Goal: Leave review/rating: Leave review/rating

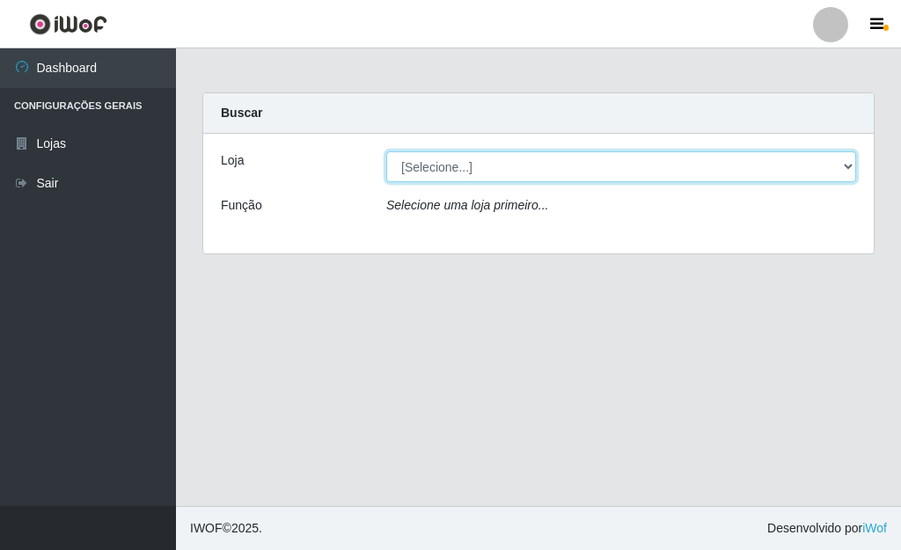
click at [845, 172] on select "[Selecione...] Bemais Supermercados - [GEOGRAPHIC_DATA]" at bounding box center [621, 166] width 470 height 31
click at [386, 151] on select "[Selecione...] Bemais Supermercados - [GEOGRAPHIC_DATA]" at bounding box center [621, 166] width 470 height 31
click at [847, 161] on select "[Selecione...] Bemais Supermercados - [GEOGRAPHIC_DATA]" at bounding box center [621, 166] width 470 height 31
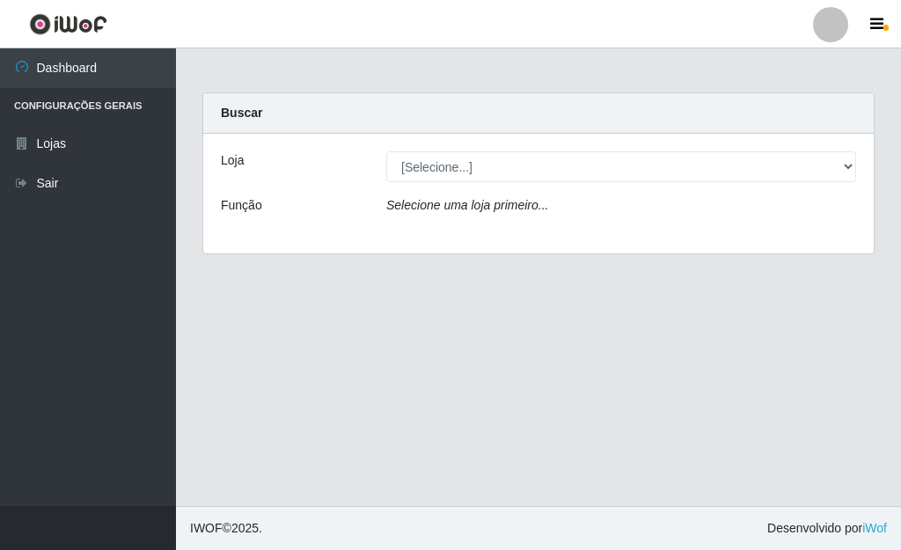
click at [698, 221] on div "Loja [Selecione...] Bemais Supermercados - Três Ruas Função Selecione uma loja …" at bounding box center [538, 194] width 671 height 120
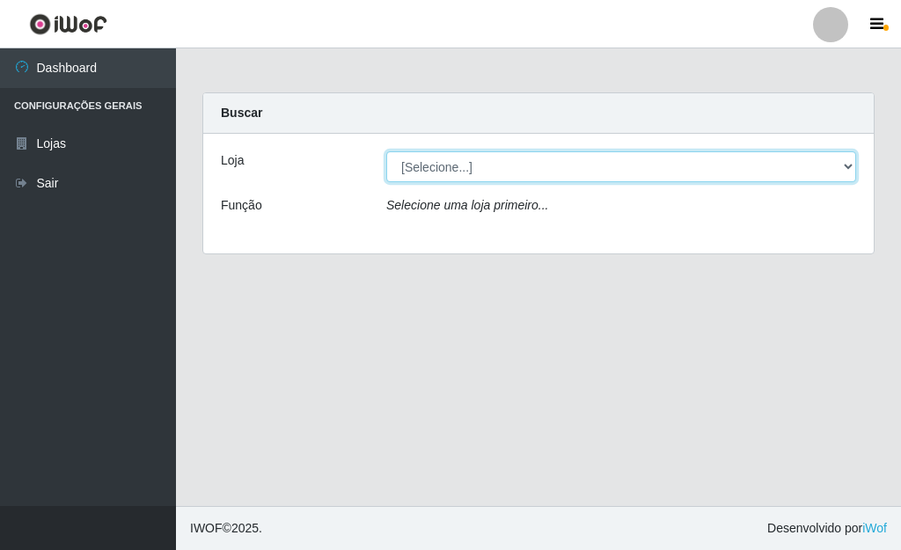
click at [849, 162] on select "[Selecione...] Bemais Supermercados - [GEOGRAPHIC_DATA]" at bounding box center [621, 166] width 470 height 31
select select "249"
click at [386, 151] on select "[Selecione...] Bemais Supermercados - [GEOGRAPHIC_DATA]" at bounding box center [621, 166] width 470 height 31
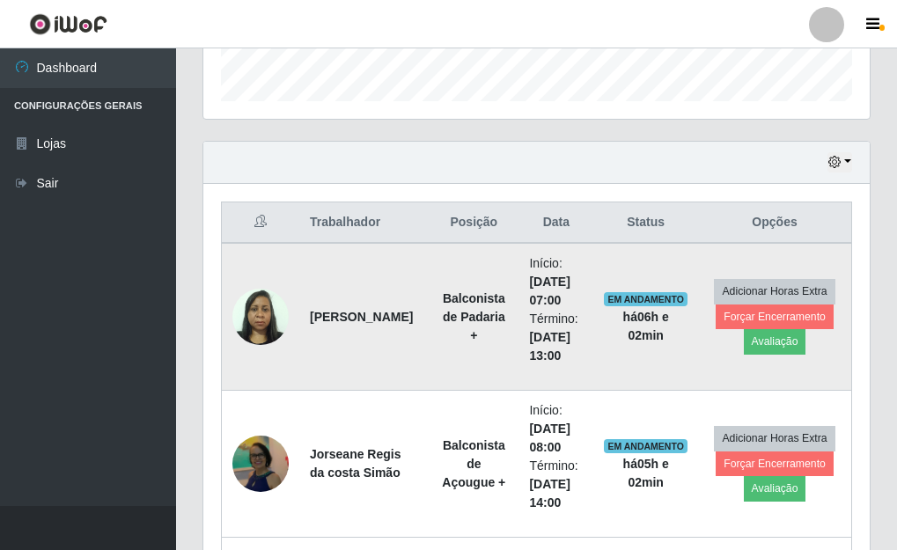
scroll to position [704, 0]
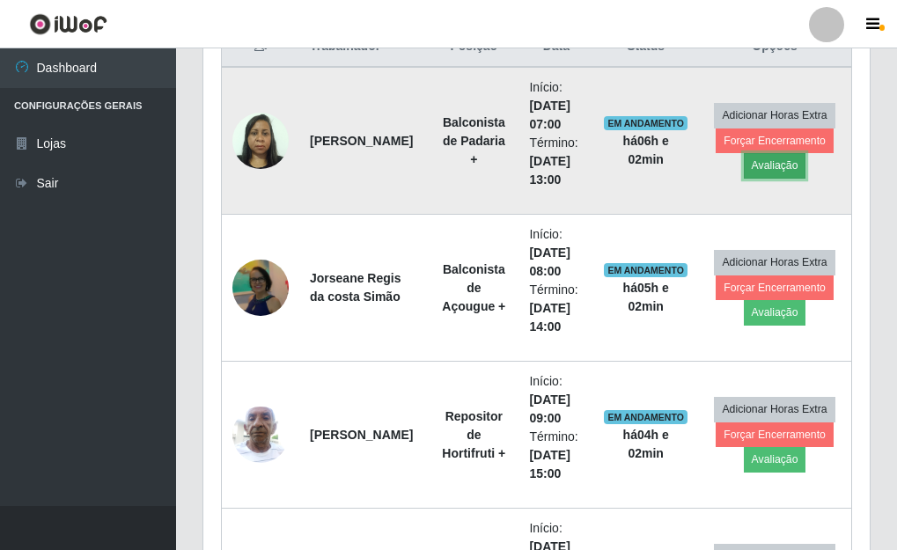
click at [754, 168] on button "Avaliação" at bounding box center [775, 165] width 62 height 25
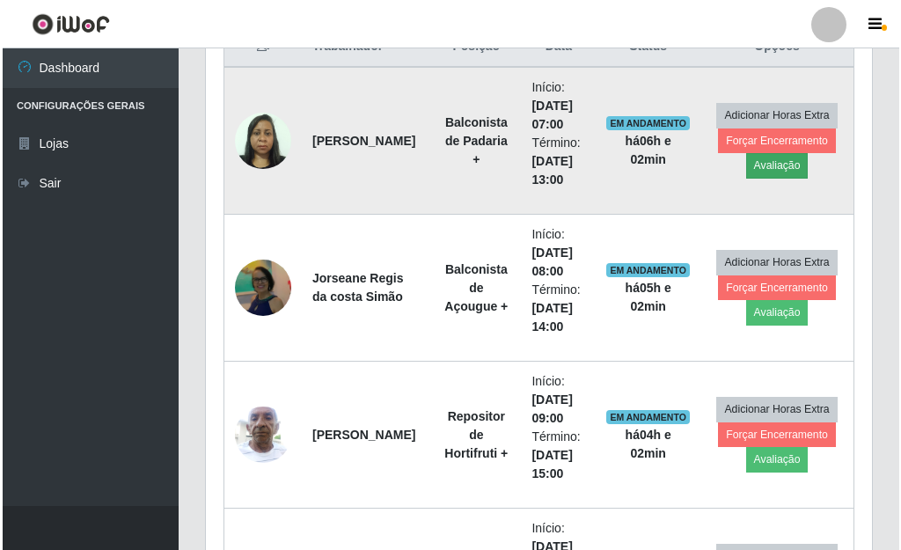
scroll to position [365, 656]
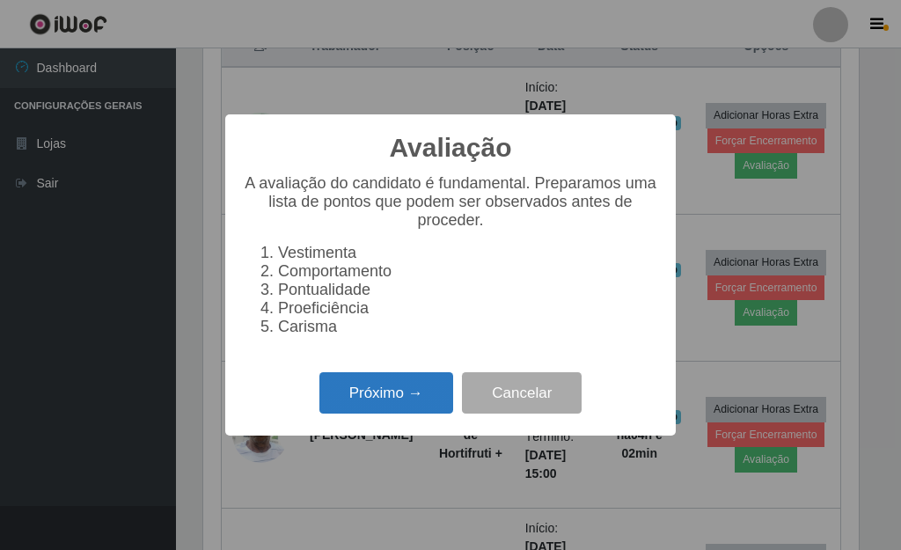
click at [390, 398] on button "Próximo →" at bounding box center [386, 392] width 134 height 41
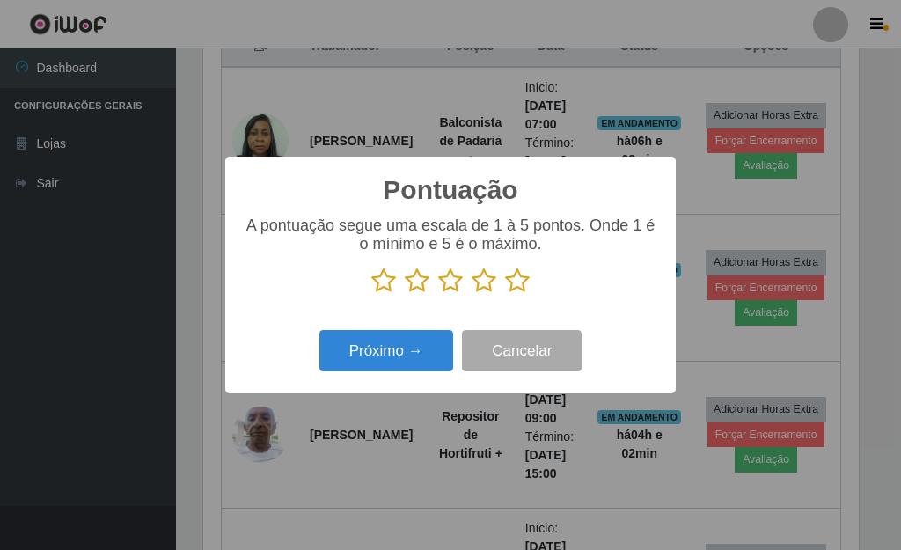
click at [512, 280] on icon at bounding box center [517, 281] width 25 height 26
click at [505, 294] on input "radio" at bounding box center [505, 294] width 0 height 0
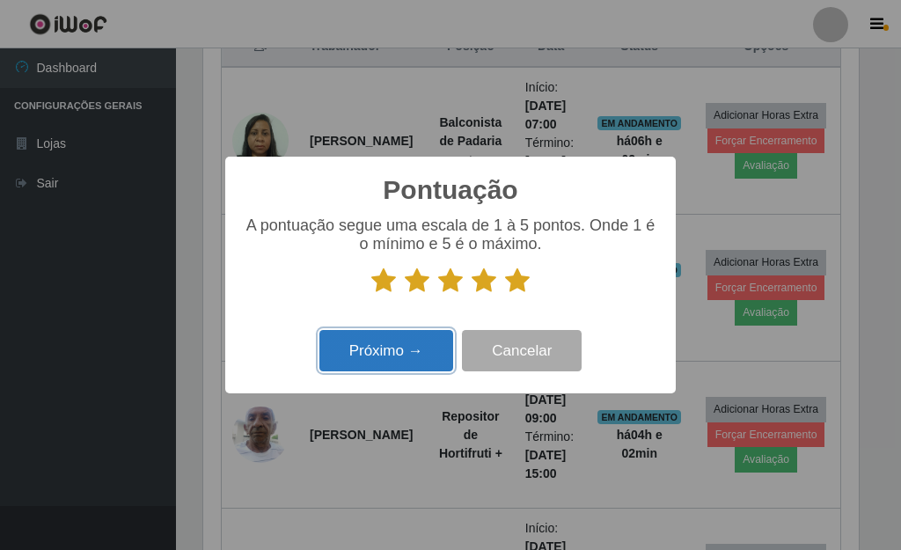
click at [400, 345] on button "Próximo →" at bounding box center [386, 350] width 134 height 41
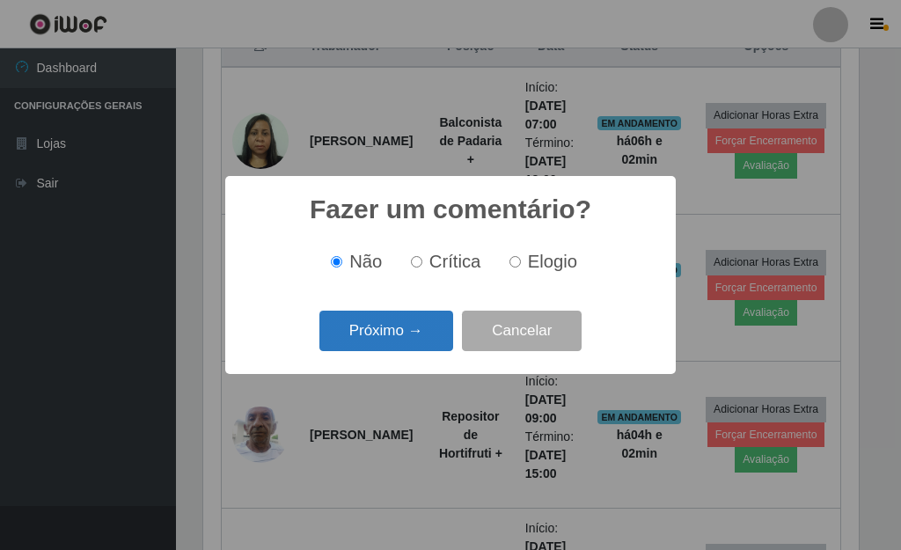
click at [392, 344] on button "Próximo →" at bounding box center [386, 331] width 134 height 41
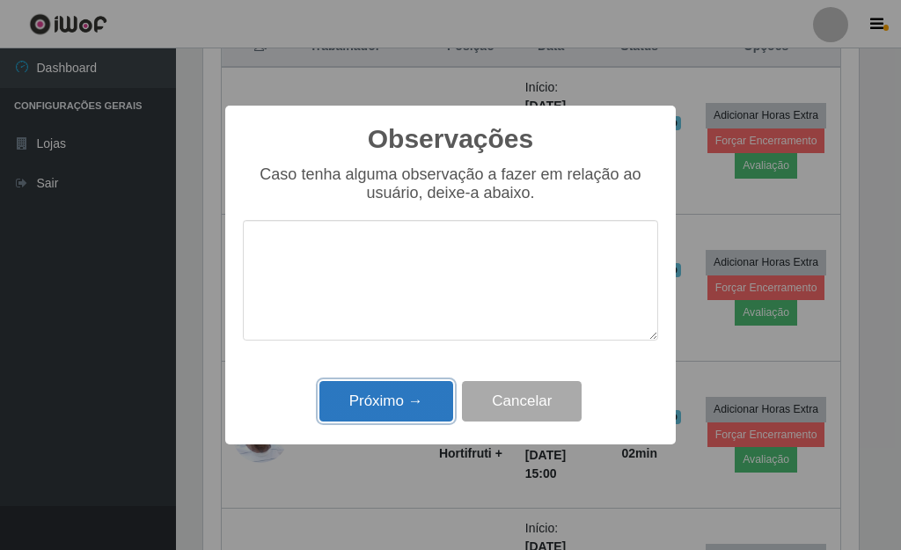
click at [411, 421] on button "Próximo →" at bounding box center [386, 401] width 134 height 41
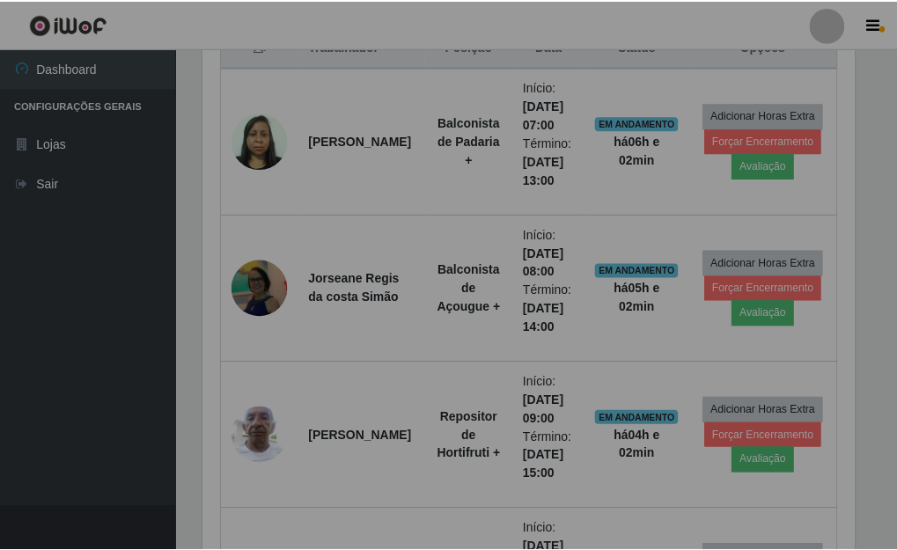
scroll to position [365, 666]
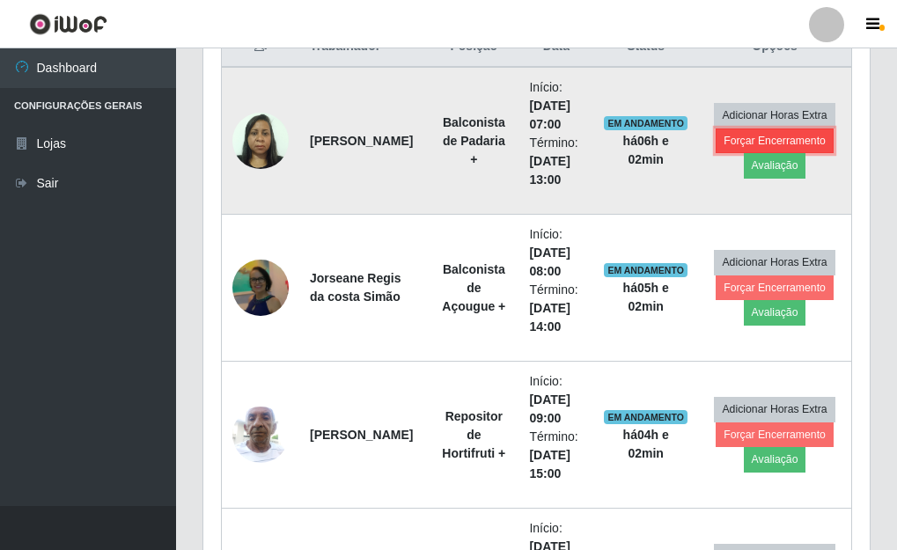
click at [764, 140] on button "Forçar Encerramento" at bounding box center [774, 140] width 118 height 25
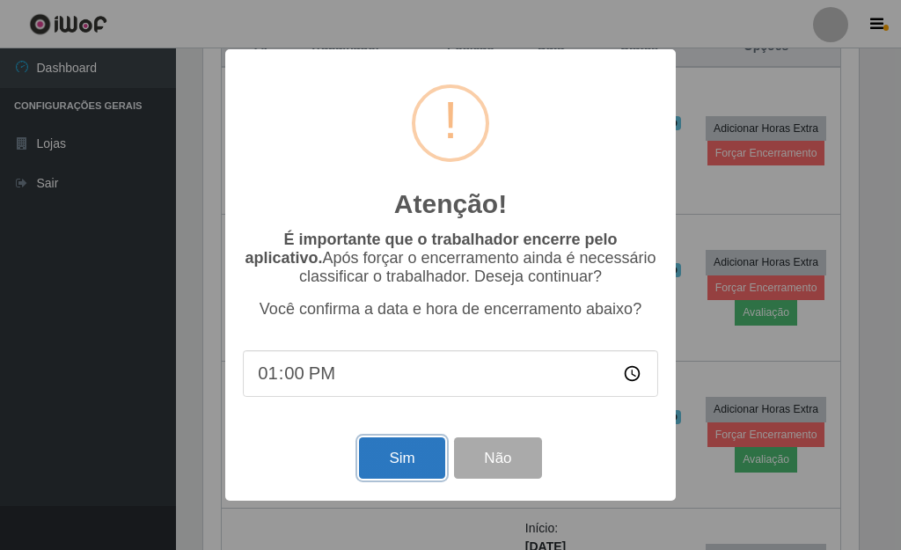
click at [397, 468] on button "Sim" at bounding box center [401, 457] width 85 height 41
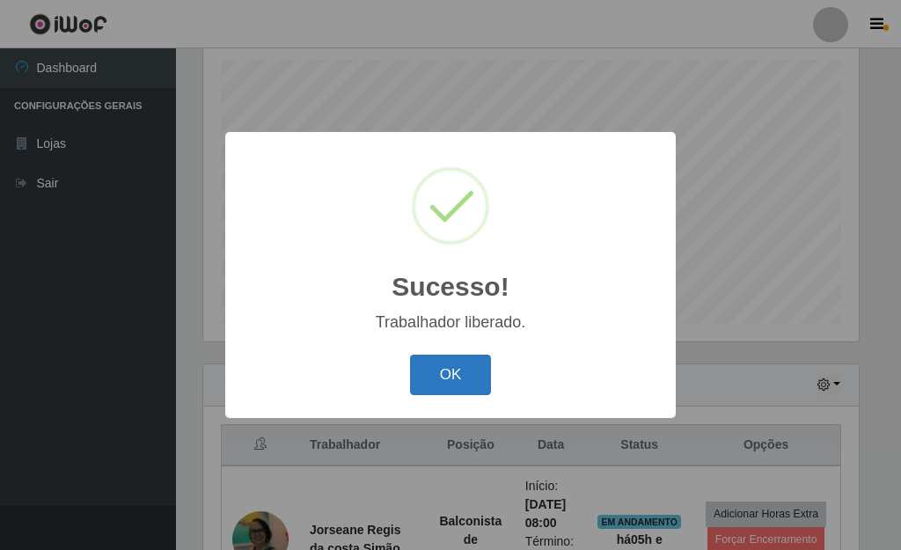
click at [434, 384] on button "OK" at bounding box center [451, 375] width 82 height 41
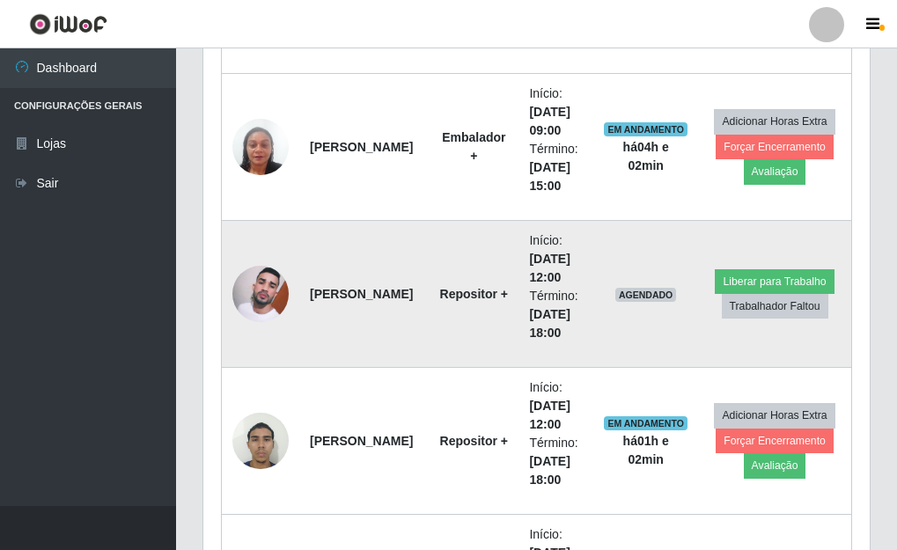
scroll to position [1361, 0]
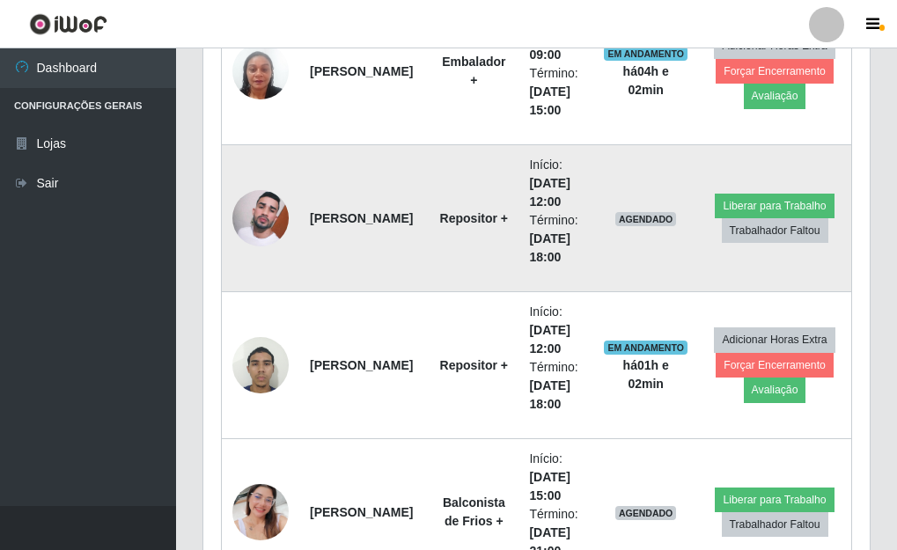
click at [258, 232] on img at bounding box center [260, 218] width 56 height 100
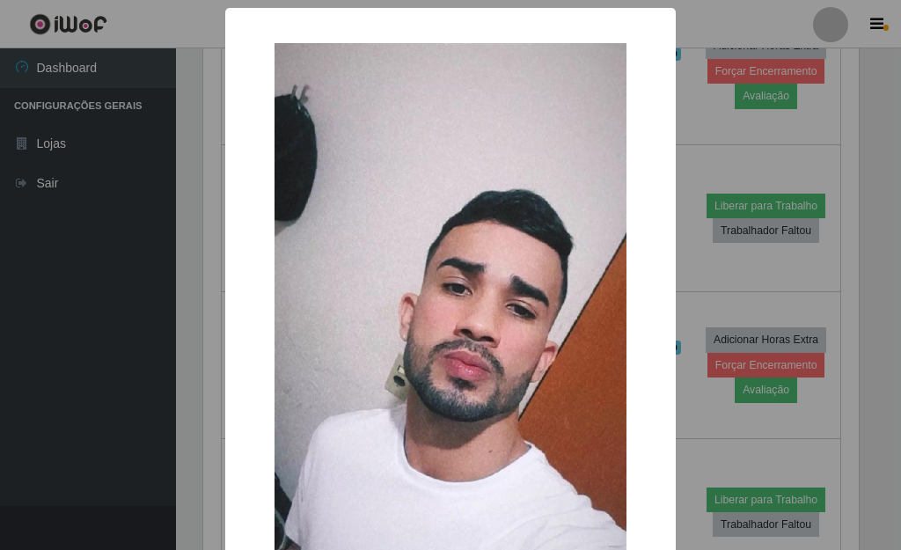
click at [673, 243] on div "× OK Cancel" at bounding box center [450, 275] width 901 height 550
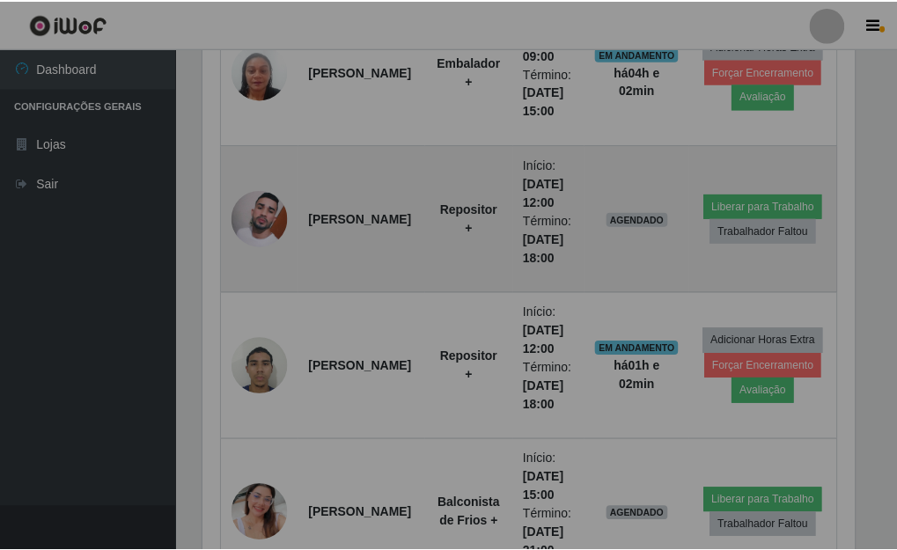
scroll to position [365, 666]
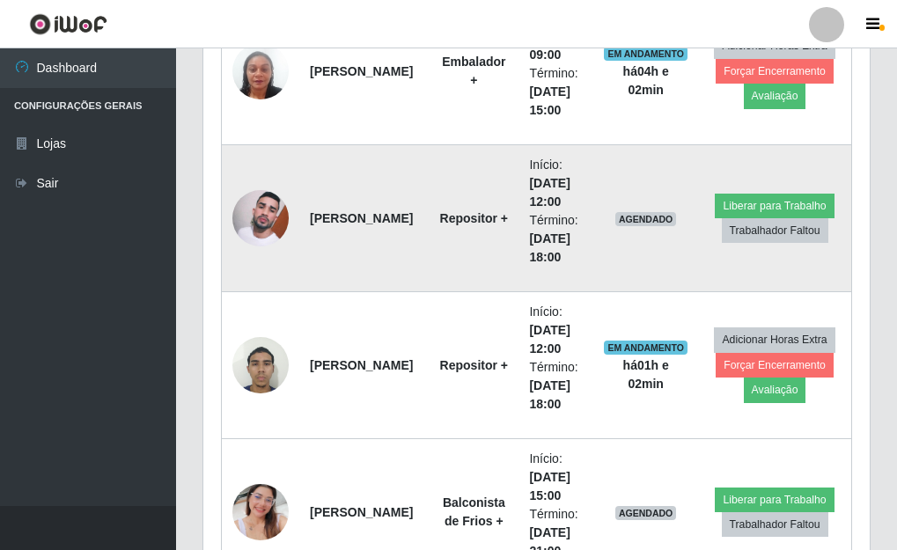
click at [247, 222] on img at bounding box center [260, 218] width 56 height 100
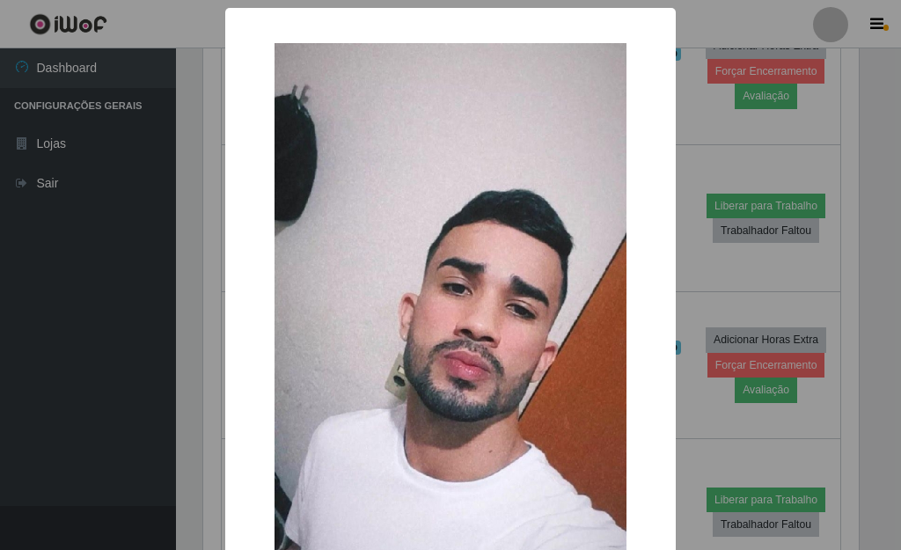
click at [689, 268] on div "× OK Cancel" at bounding box center [450, 275] width 901 height 550
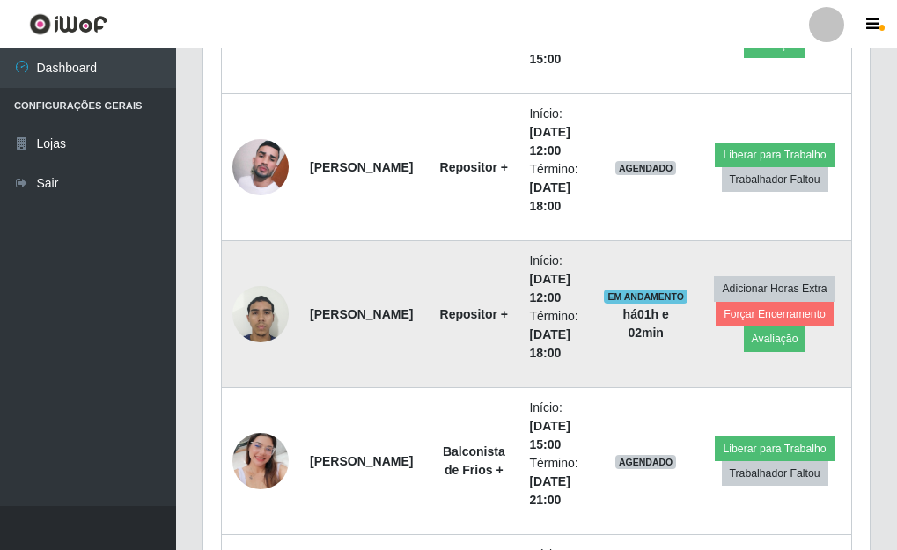
scroll to position [0, 0]
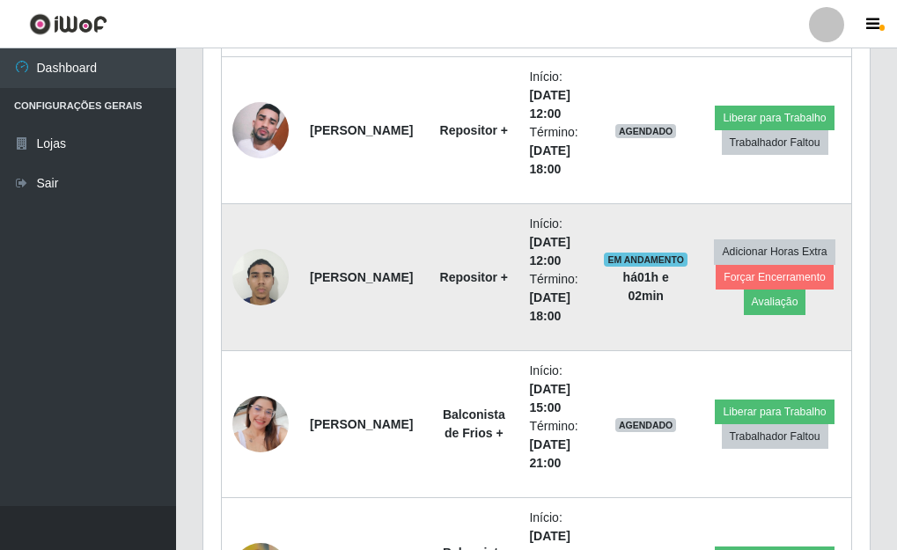
click at [261, 275] on img at bounding box center [260, 276] width 56 height 75
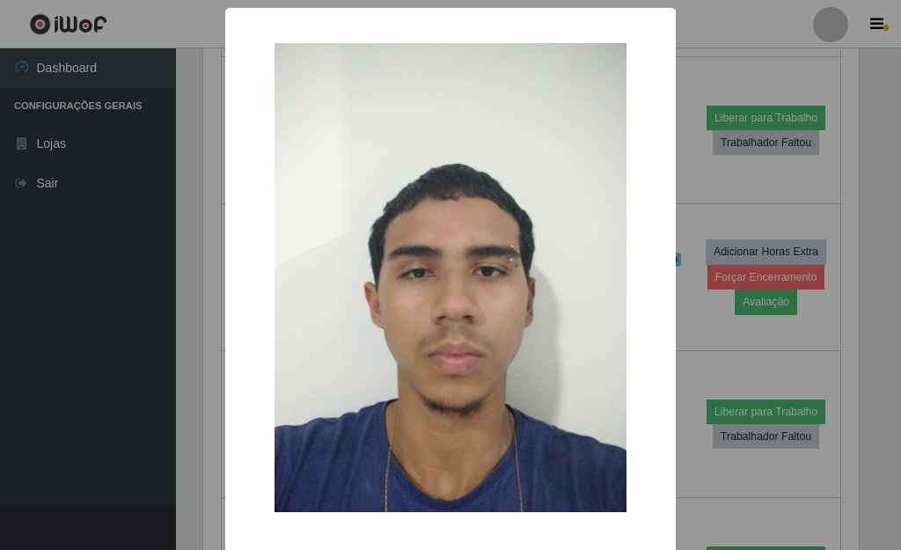
click at [681, 318] on div "× OK Cancel" at bounding box center [450, 275] width 901 height 550
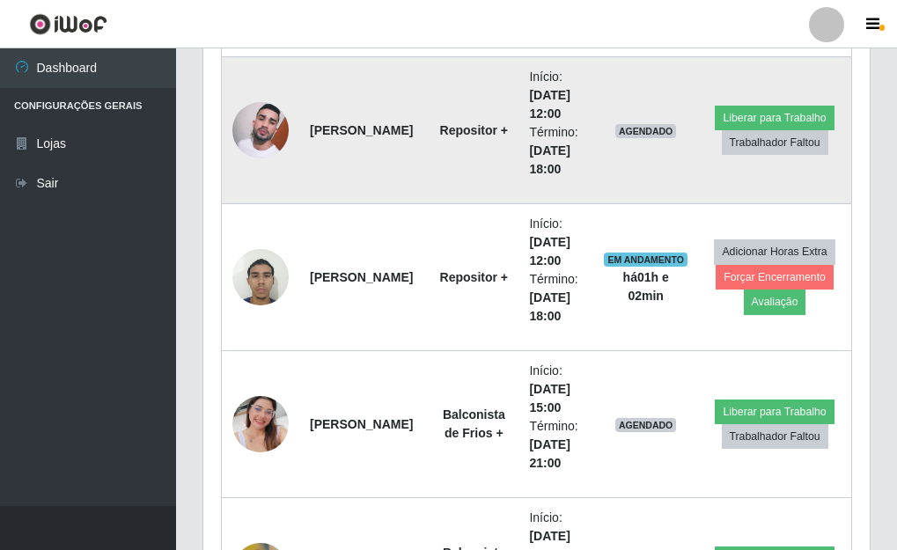
click at [251, 131] on img at bounding box center [260, 130] width 56 height 100
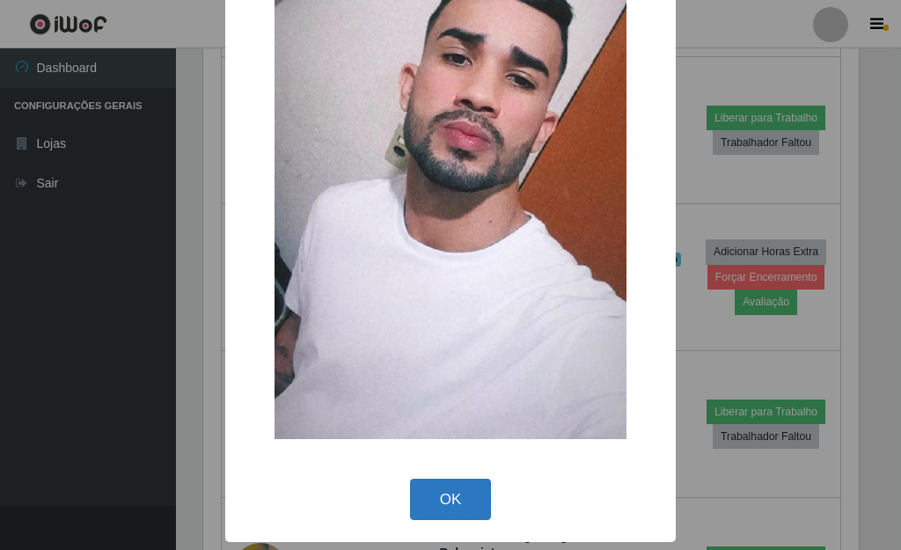
click at [449, 500] on button "OK" at bounding box center [451, 499] width 82 height 41
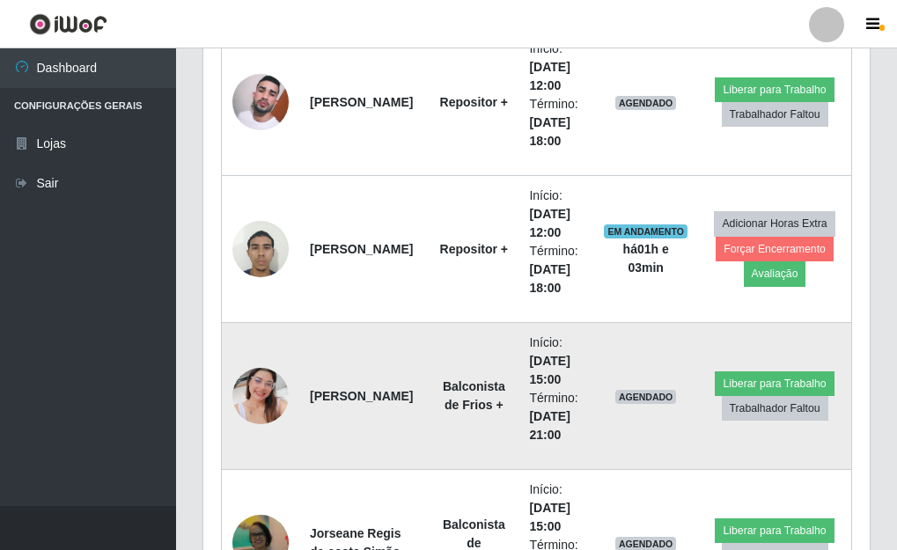
scroll to position [1277, 0]
